Goal: Transaction & Acquisition: Purchase product/service

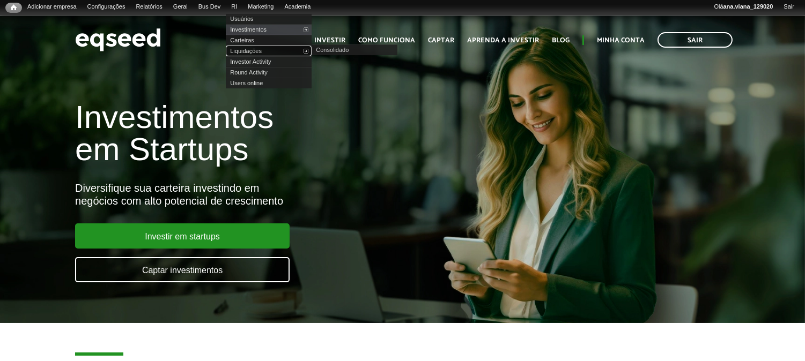
click at [276, 48] on link "Liquidações" at bounding box center [269, 51] width 86 height 11
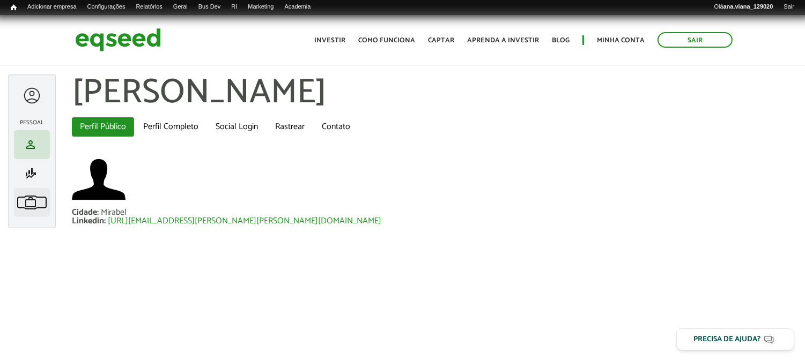
click at [26, 199] on span "work" at bounding box center [30, 202] width 13 height 13
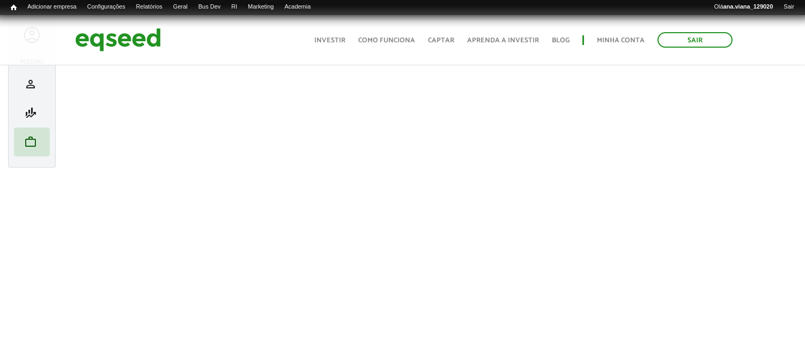
scroll to position [60, 0]
